Goal: Transaction & Acquisition: Subscribe to service/newsletter

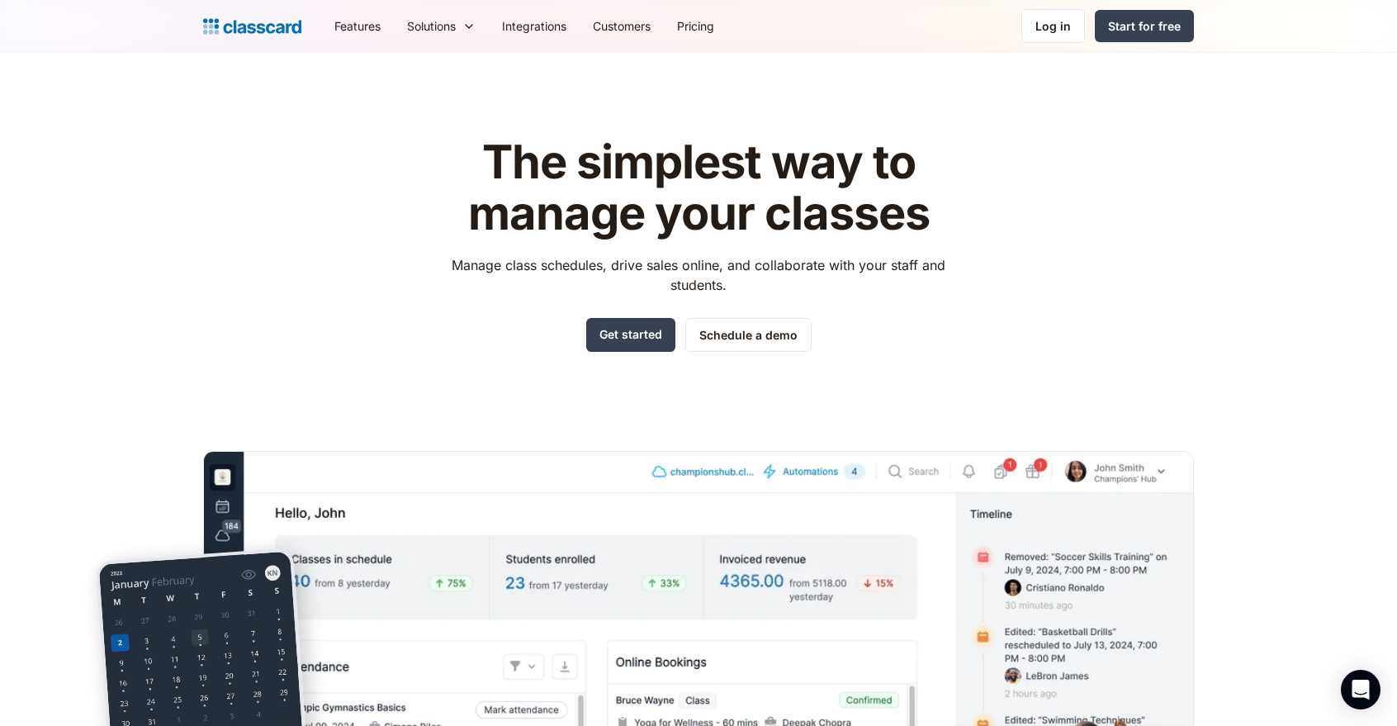
click at [1127, 337] on div "The simplest way to manage your classes Manage class schedules, drive sales onl…" at bounding box center [698, 499] width 990 height 777
click at [754, 331] on link "Schedule a demo" at bounding box center [748, 335] width 126 height 34
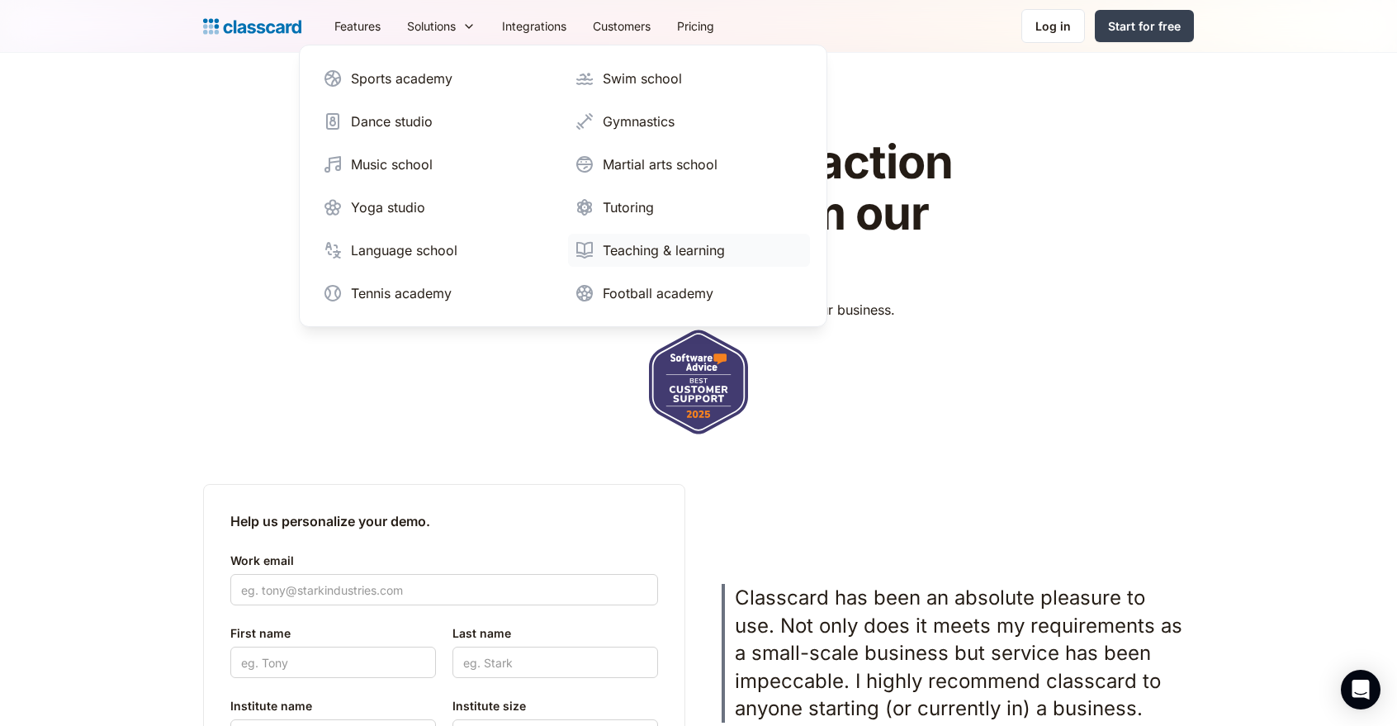
click at [612, 245] on div "Teaching & learning" at bounding box center [664, 250] width 122 height 20
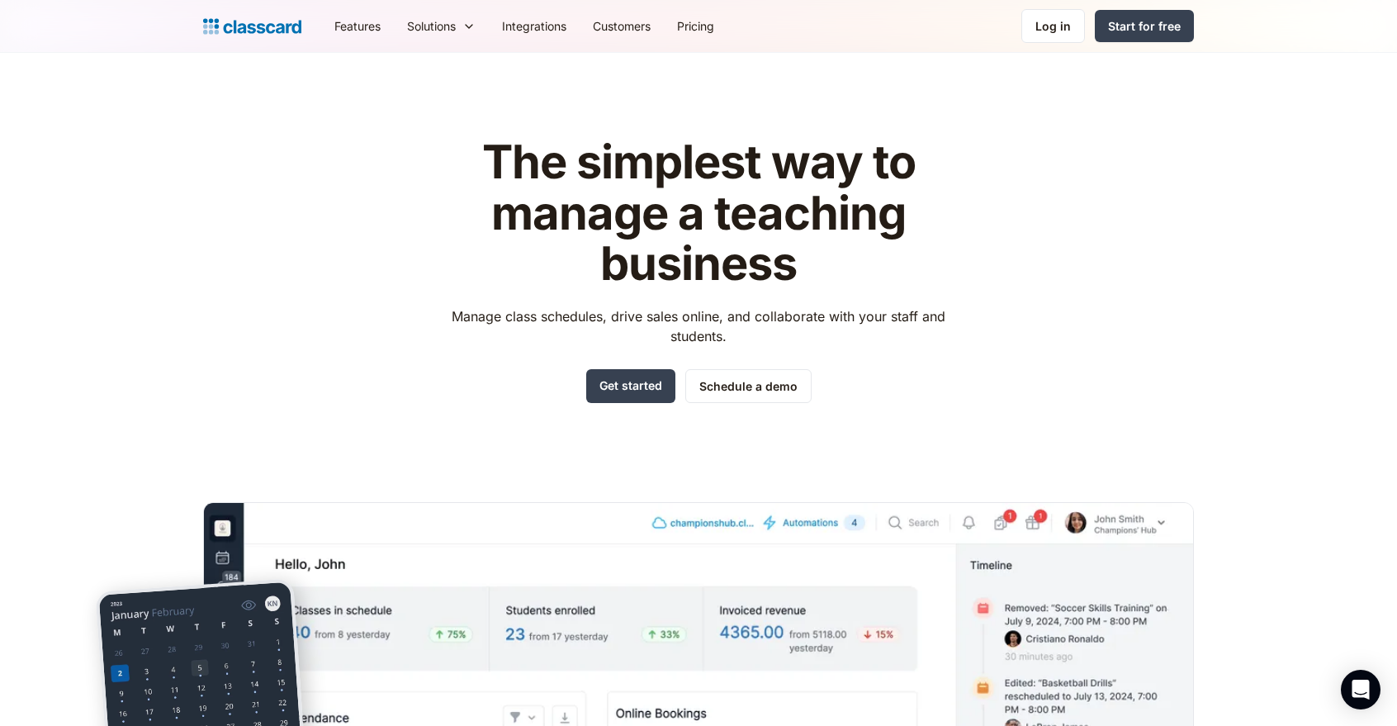
click at [253, 380] on div "The simplest way to manage a teaching business Manage class schedules, drive sa…" at bounding box center [698, 525] width 990 height 828
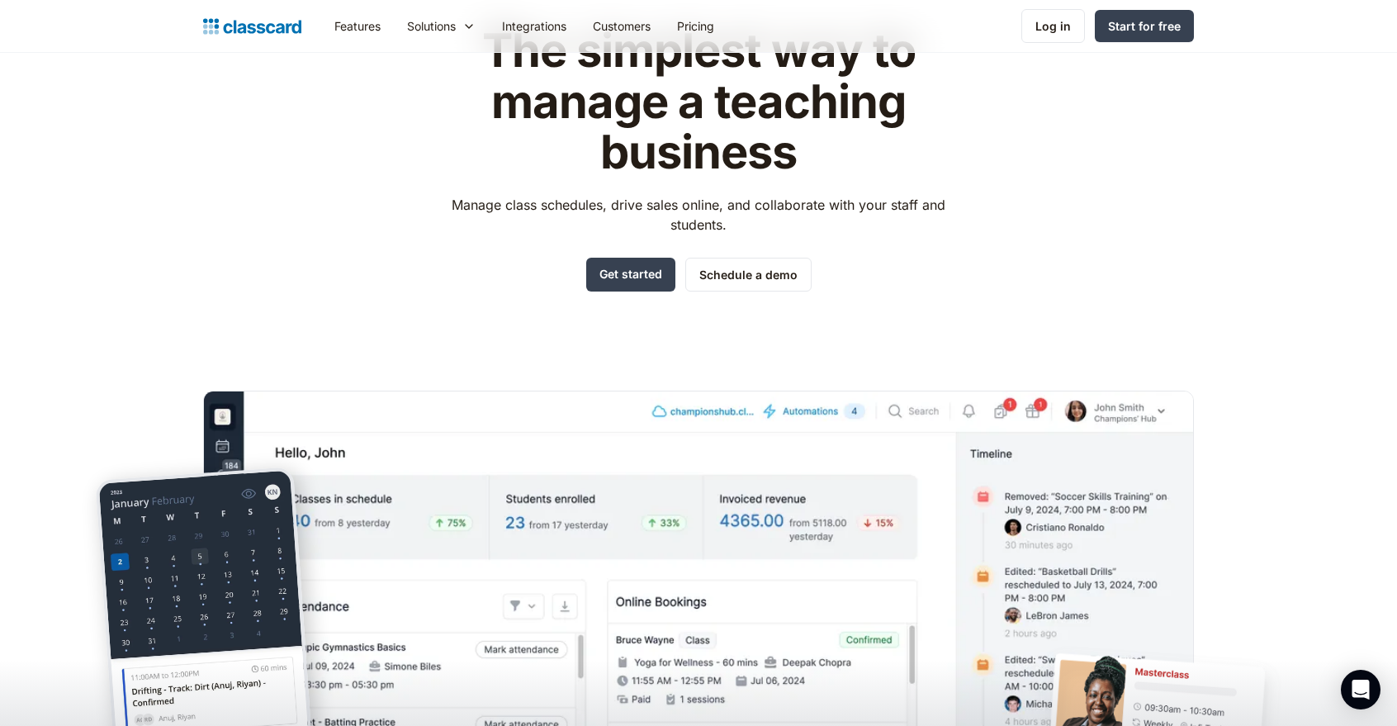
scroll to position [82, 0]
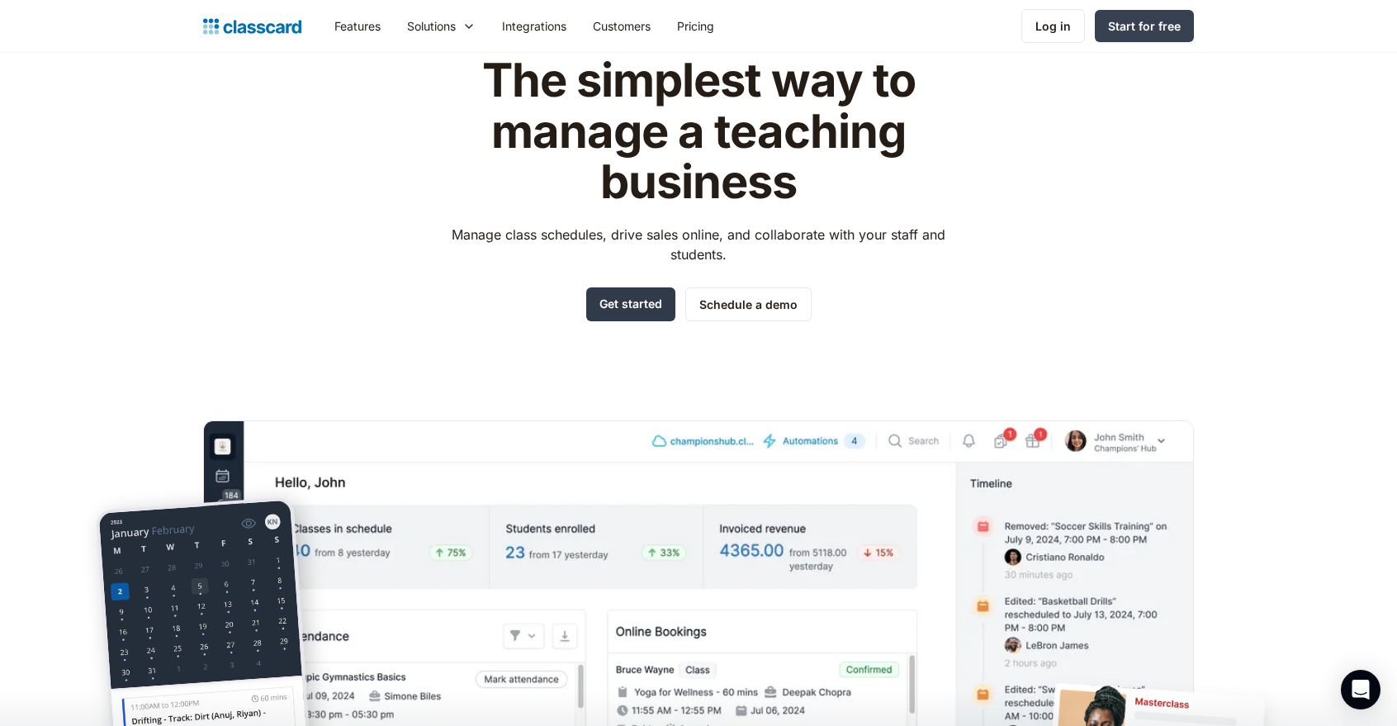
click at [586, 307] on link "Get started" at bounding box center [630, 304] width 89 height 34
click at [642, 21] on link "Customers" at bounding box center [621, 25] width 84 height 37
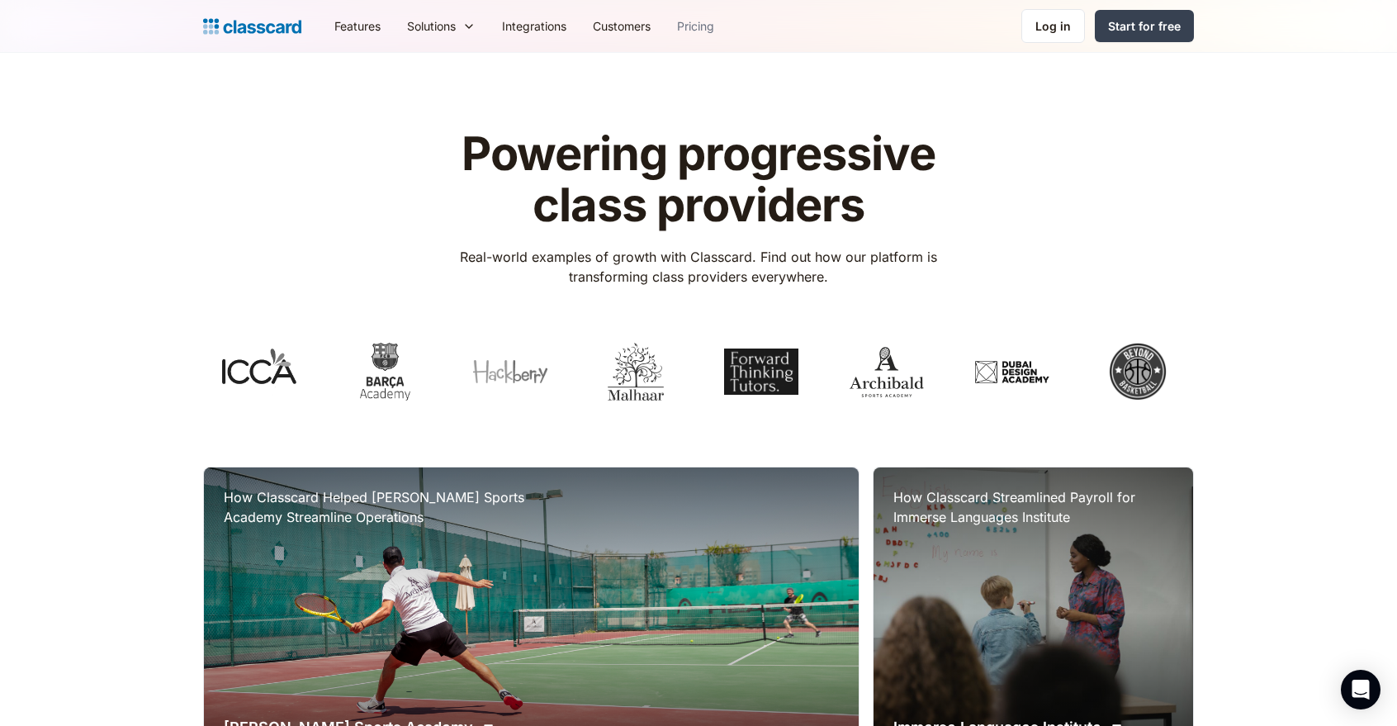
click at [698, 29] on link "Pricing" at bounding box center [696, 25] width 64 height 37
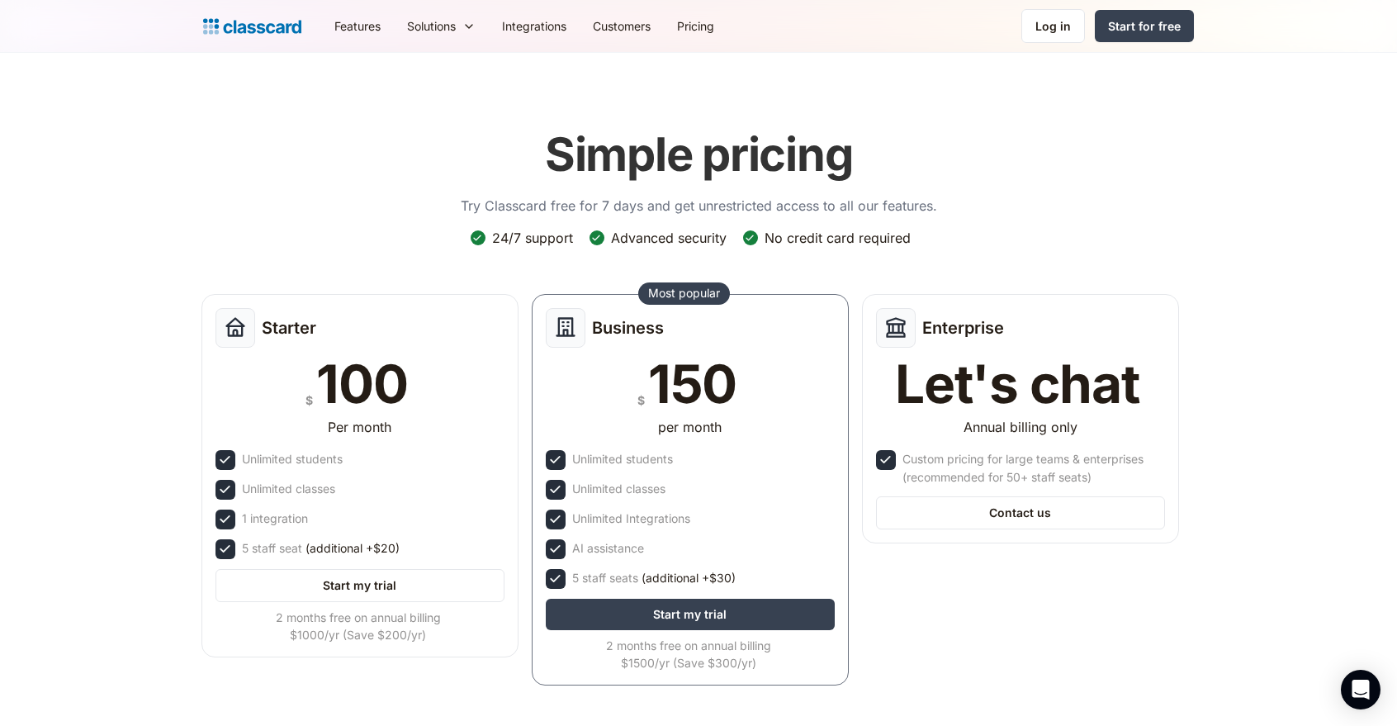
click at [147, 223] on header "Simple pricing Try Classcard free for 7 days and get unrestricted access to all…" at bounding box center [698, 418] width 1397 height 731
click at [146, 171] on header "Simple pricing Try Classcard free for 7 days and get unrestricted access to all…" at bounding box center [698, 418] width 1397 height 731
click at [64, 373] on header "Simple pricing Try Classcard free for 7 days and get unrestricted access to all…" at bounding box center [698, 418] width 1397 height 731
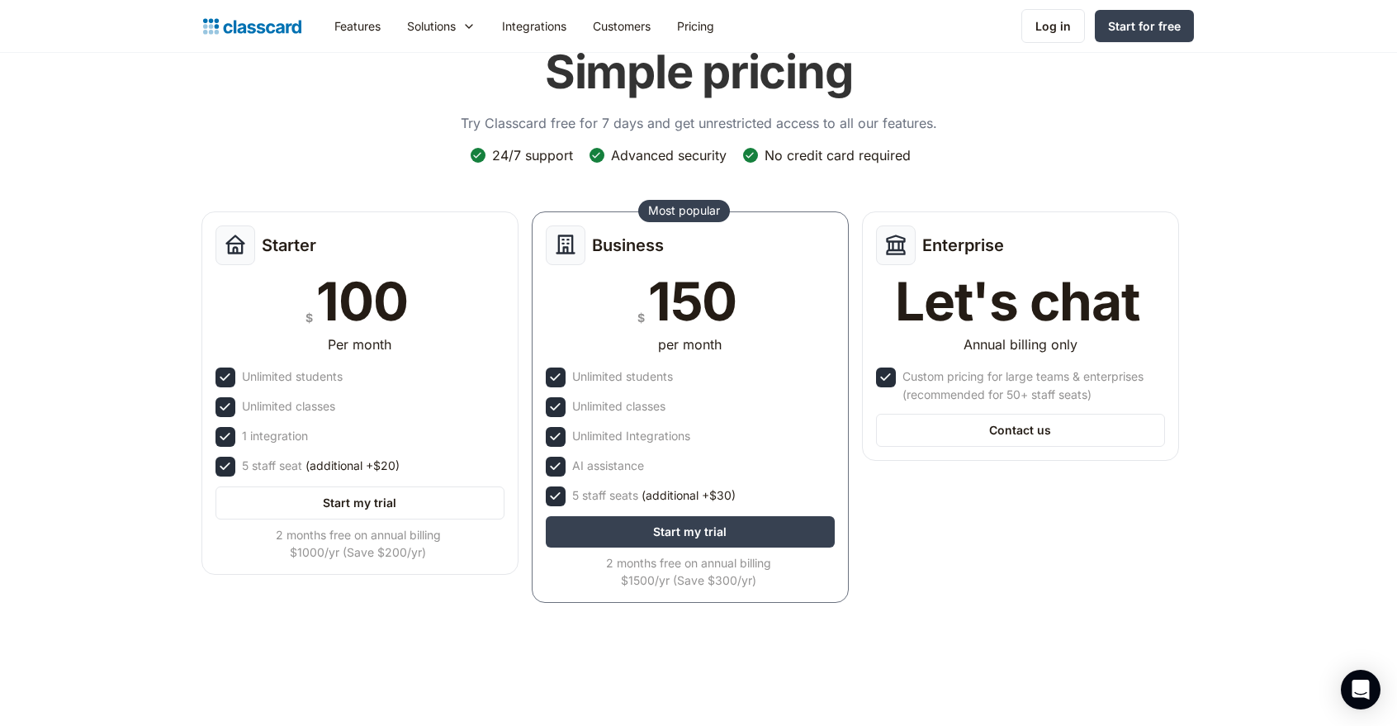
scroll to position [84, 0]
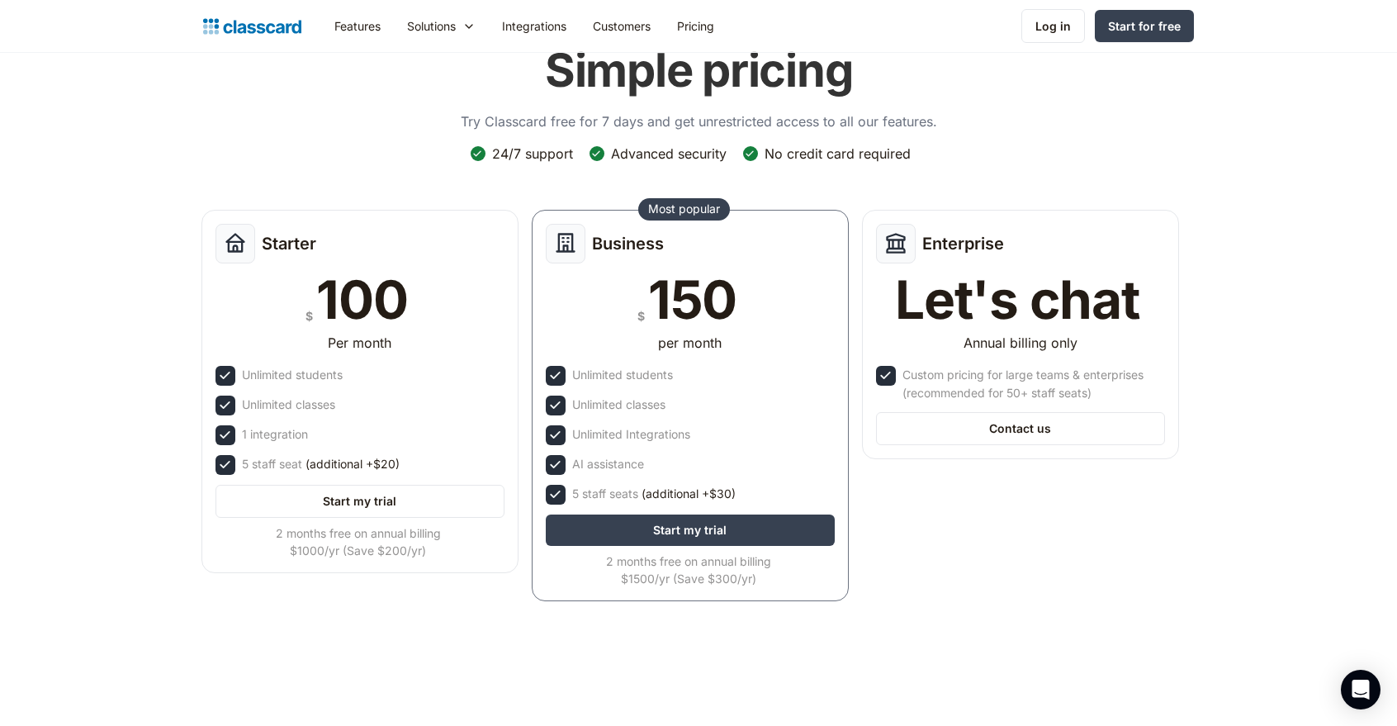
click at [412, 630] on header "Simple pricing Try Classcard free for 7 days and get unrestricted access to all…" at bounding box center [698, 334] width 1397 height 731
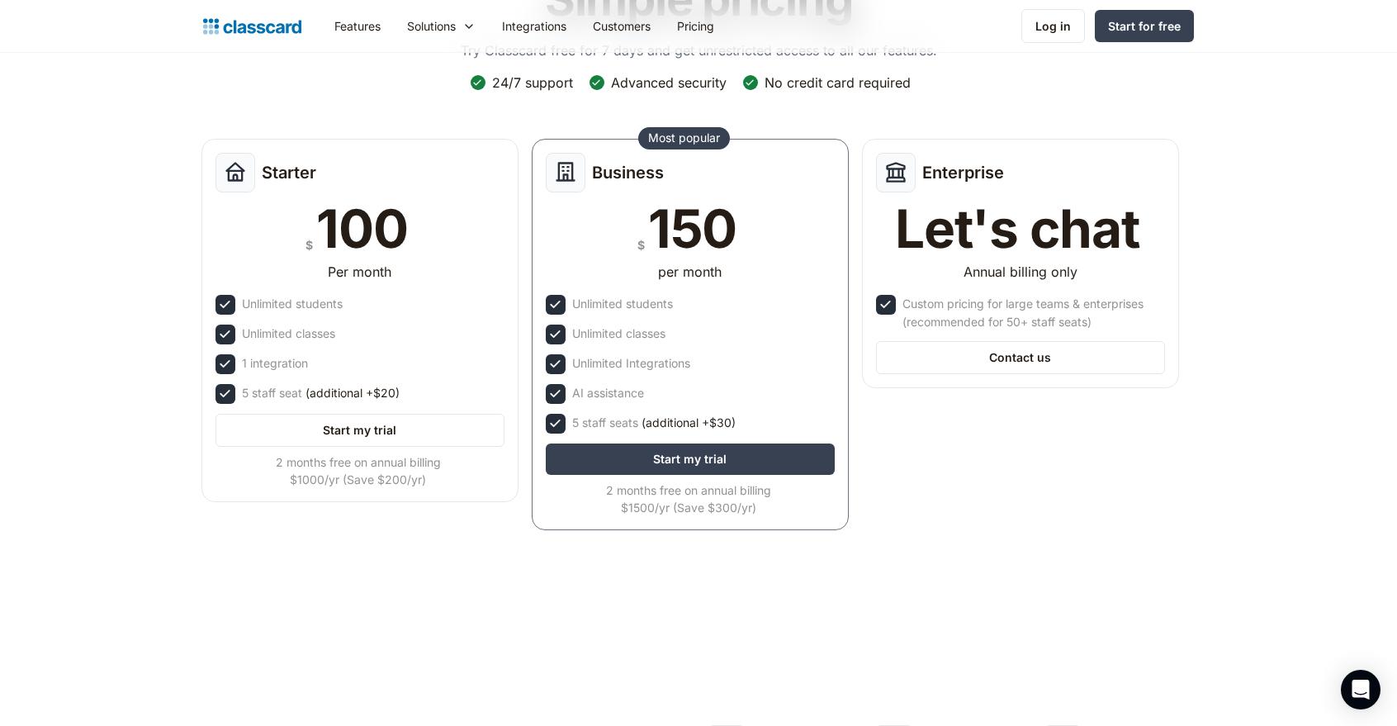
scroll to position [158, 0]
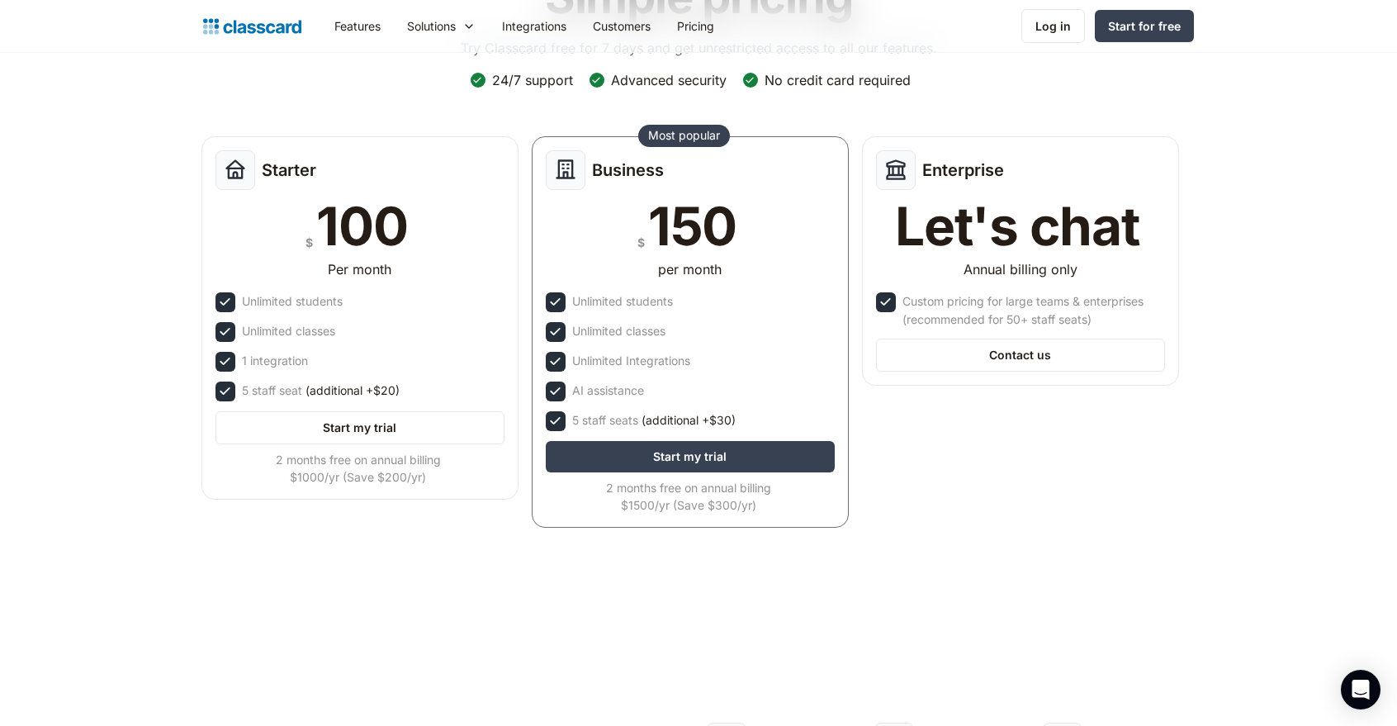
click at [1095, 465] on div "Starter $ 100 Per month Unlimited students Unlimited classes 1 integration 5 st…" at bounding box center [690, 337] width 990 height 414
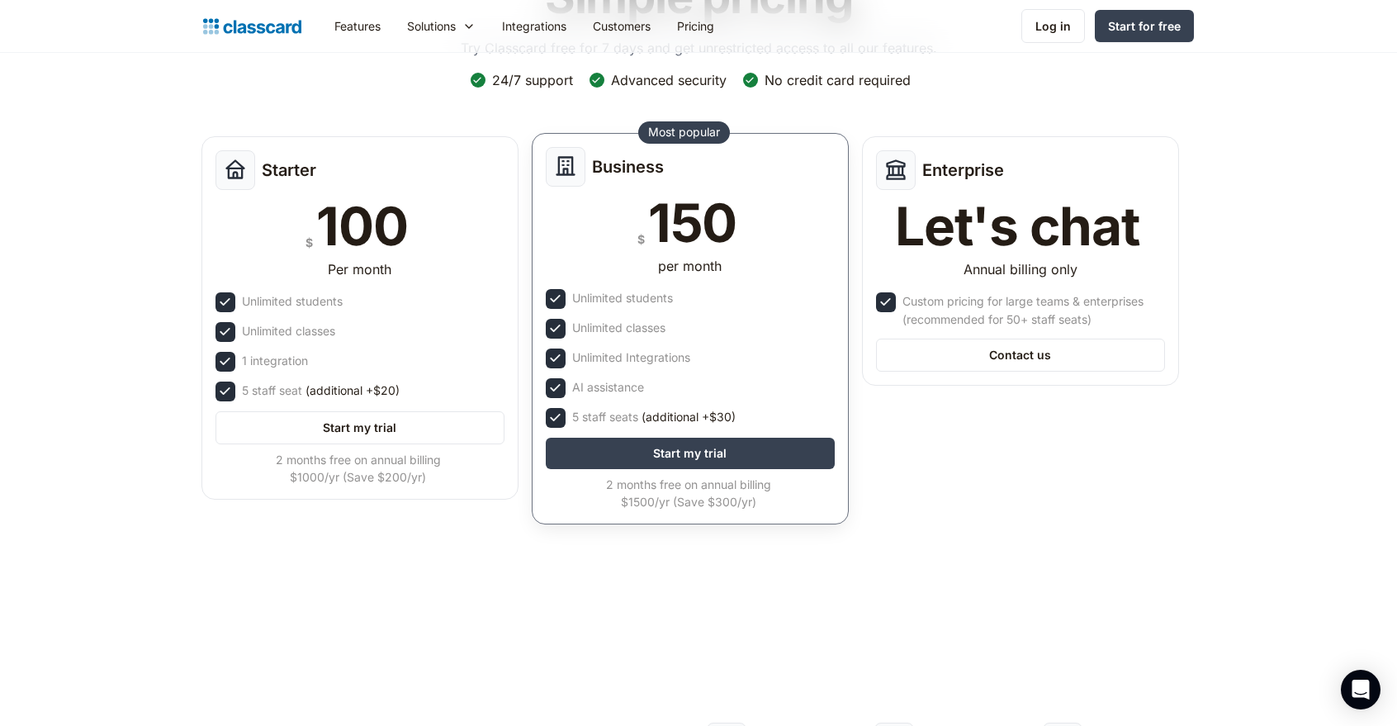
click at [629, 470] on div "Business $ 150 per month Unlimited students Unlimited classes Unlimited Integra…" at bounding box center [690, 328] width 317 height 391
click at [631, 451] on link "Start my trial" at bounding box center [690, 452] width 289 height 31
